Goal: Find contact information: Find contact information

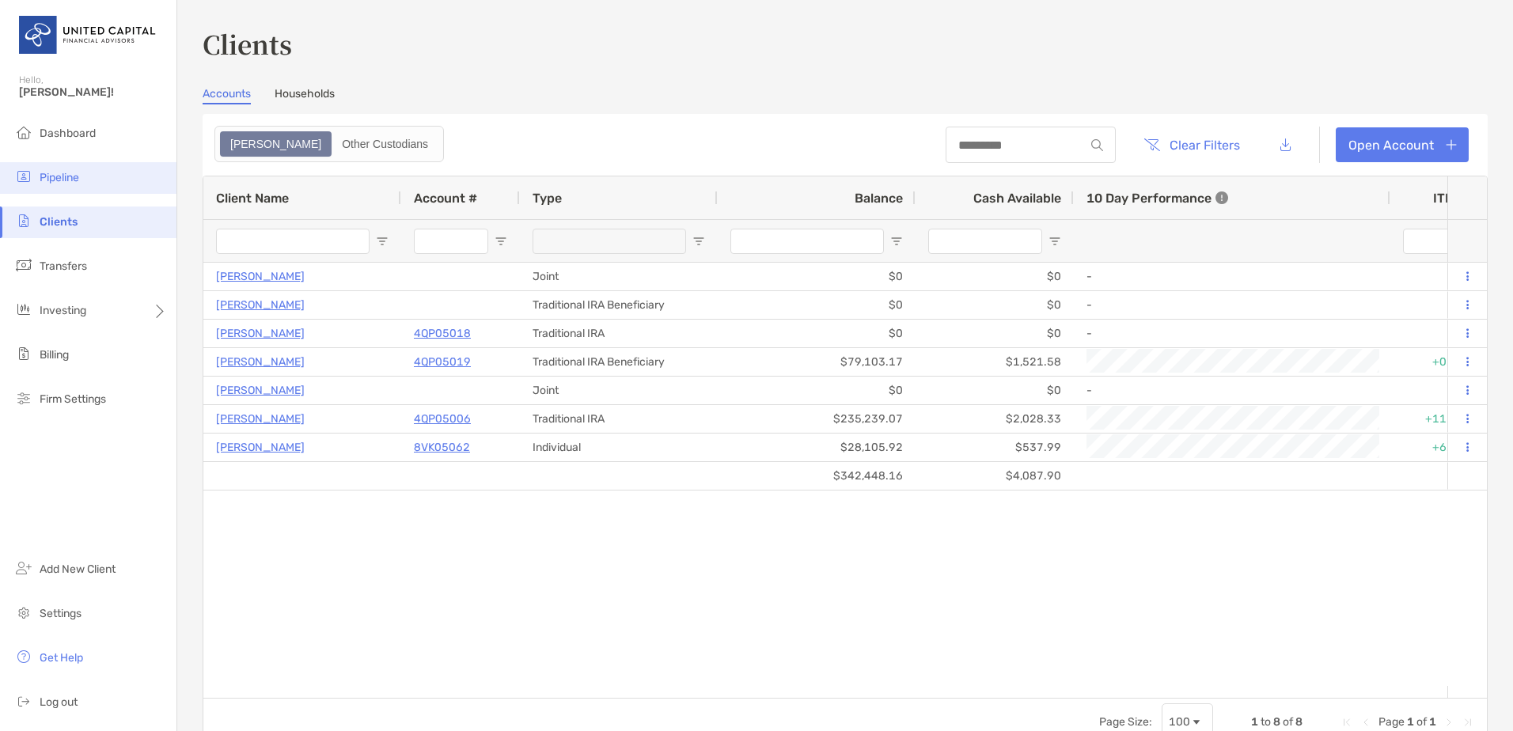
click at [70, 187] on li "Pipeline" at bounding box center [88, 178] width 176 height 32
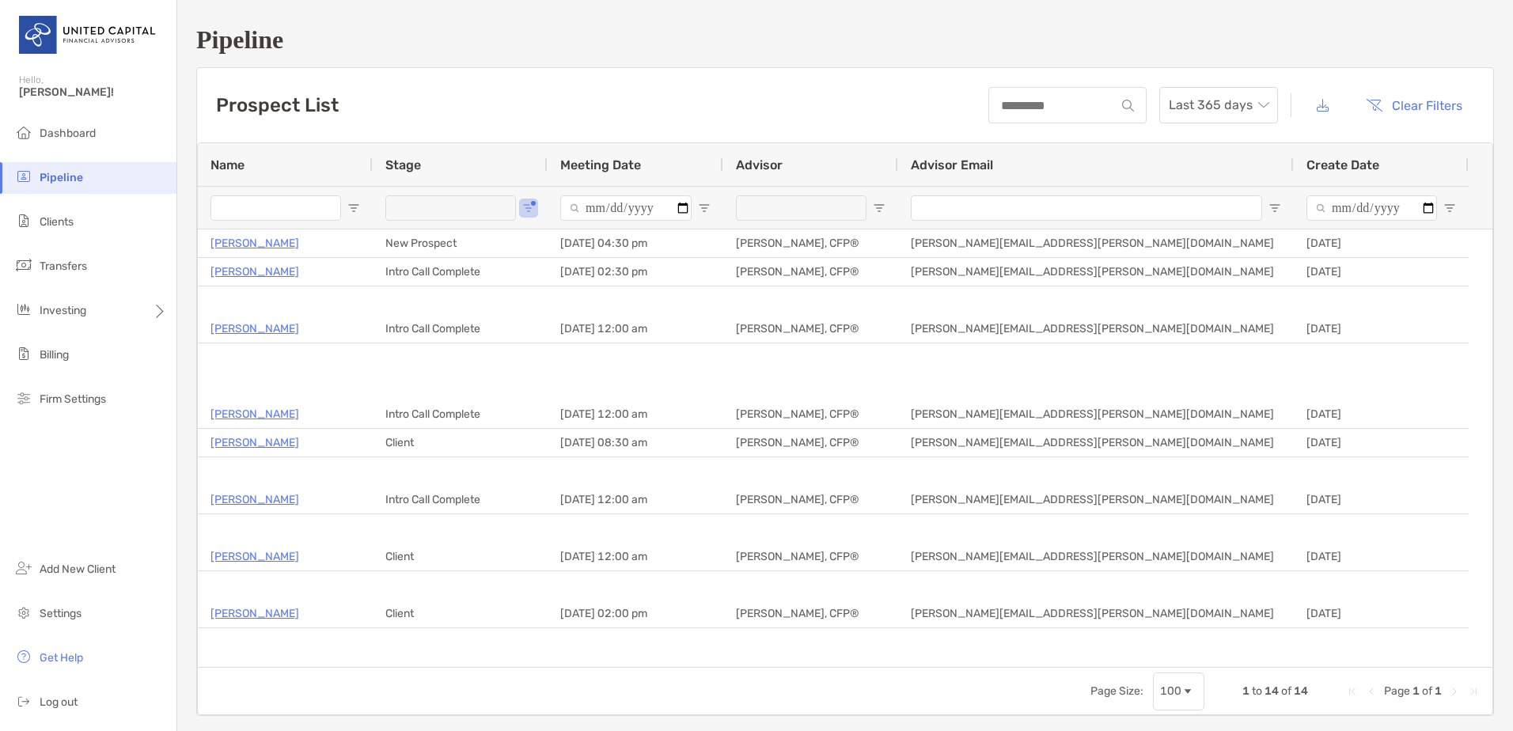
type input "**********"
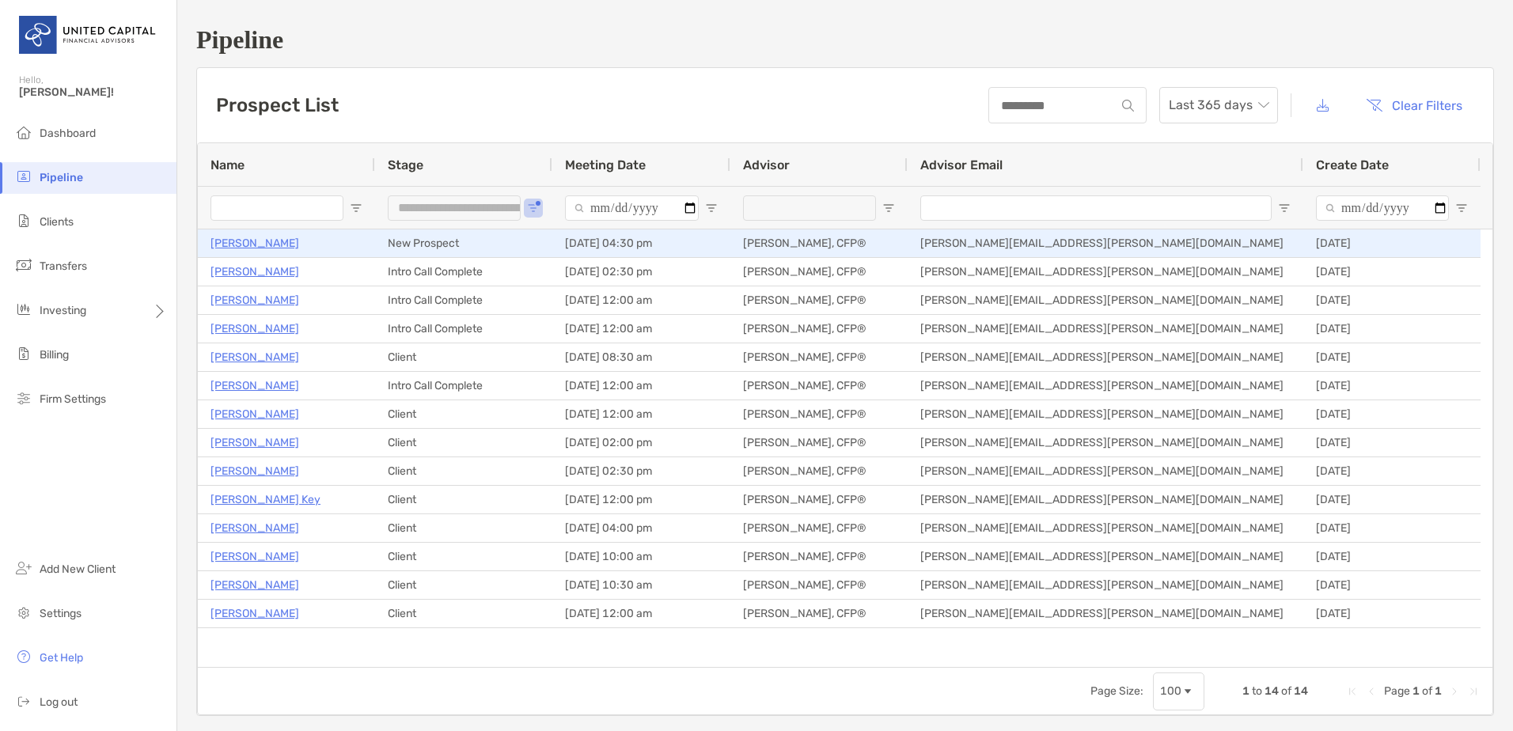
click at [245, 241] on p "[PERSON_NAME]" at bounding box center [254, 243] width 89 height 20
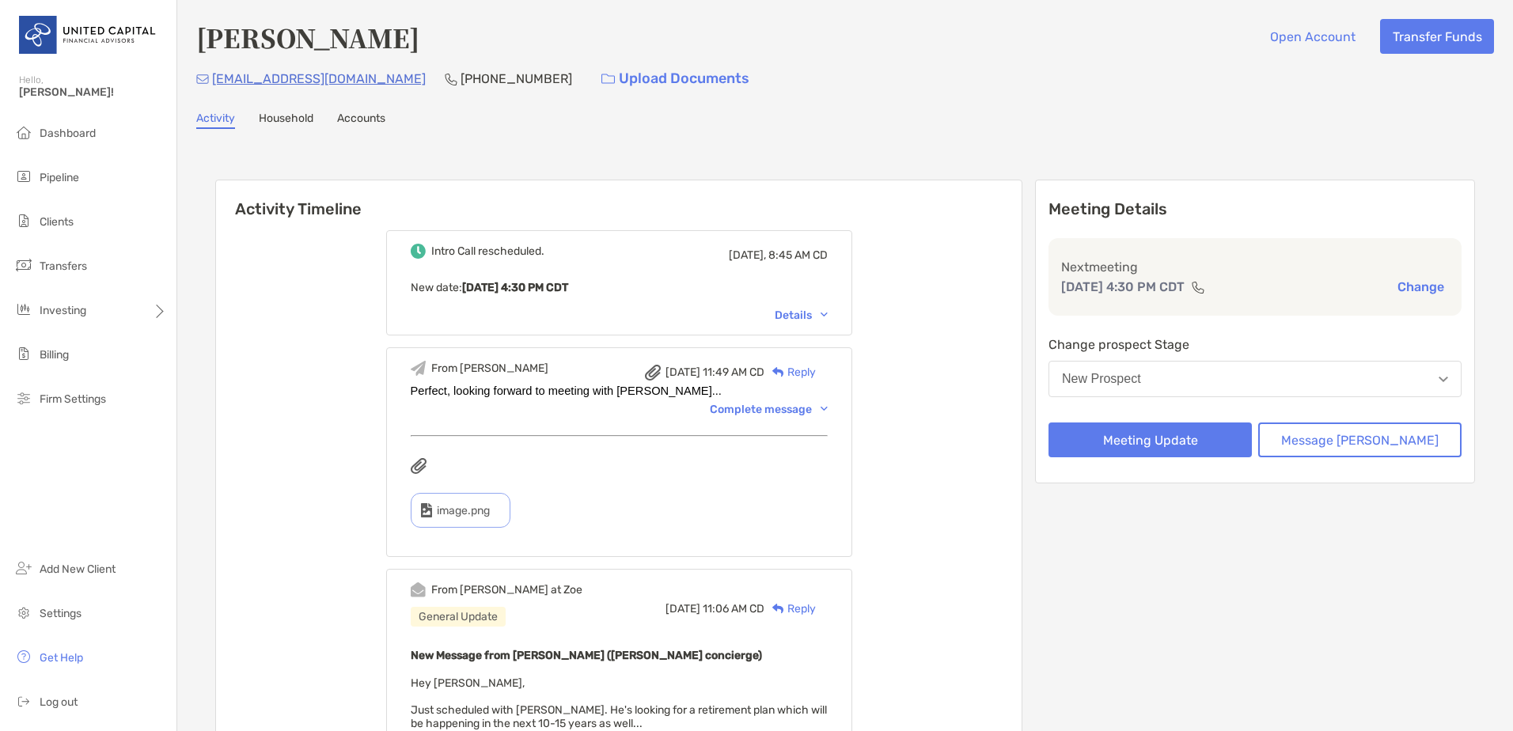
click at [828, 309] on div "Details" at bounding box center [801, 315] width 53 height 13
drag, startPoint x: 349, startPoint y: 83, endPoint x: 207, endPoint y: 89, distance: 141.8
click at [207, 89] on div "mapena37@gmail.com (979) 285-7784 Upload Documents" at bounding box center [845, 79] width 1298 height 34
copy p "[EMAIL_ADDRESS][DOMAIN_NAME]"
drag, startPoint x: 1191, startPoint y: 33, endPoint x: 1030, endPoint y: 57, distance: 162.4
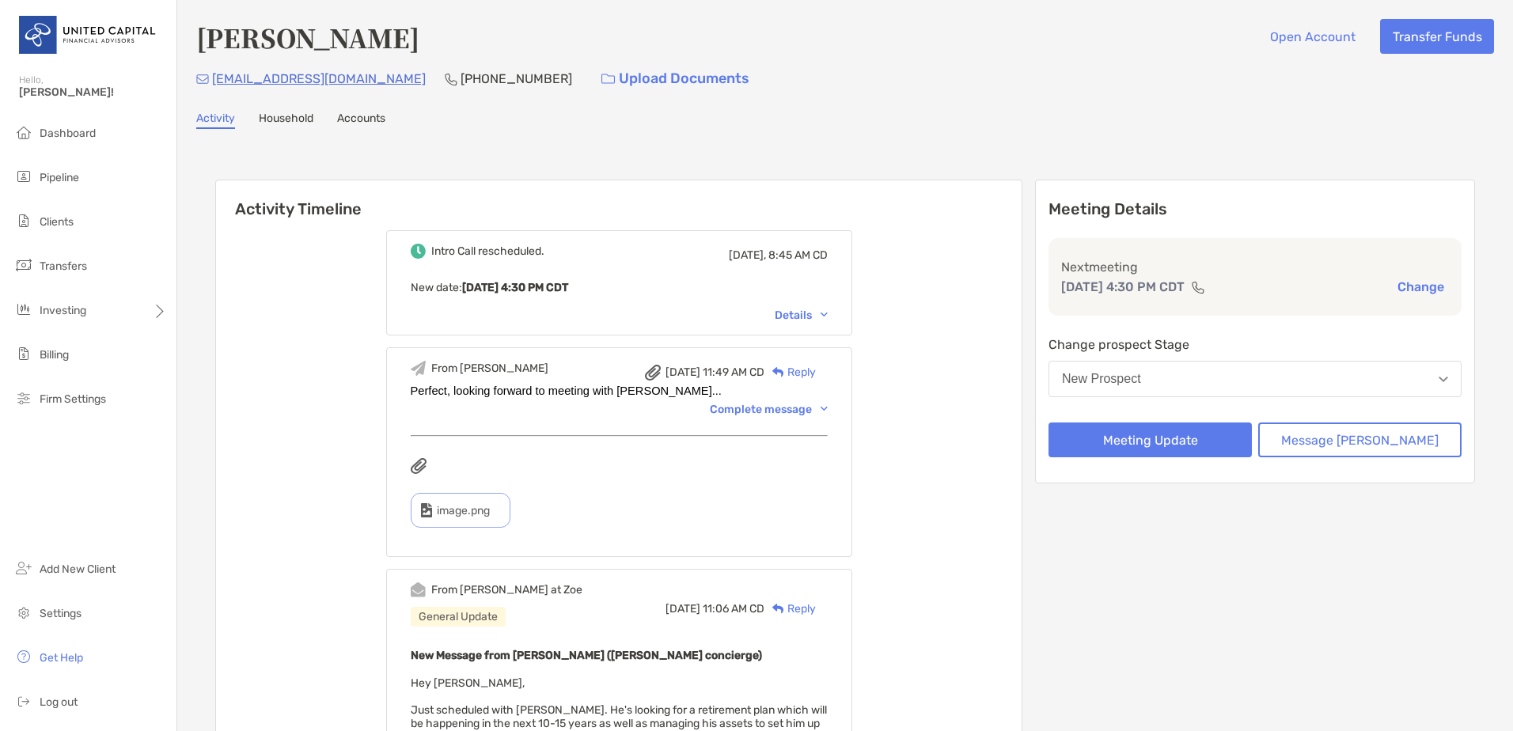
click at [1191, 33] on div "Mark Pena Open Account Transfer Funds" at bounding box center [845, 37] width 1298 height 36
